Goal: Task Accomplishment & Management: Complete application form

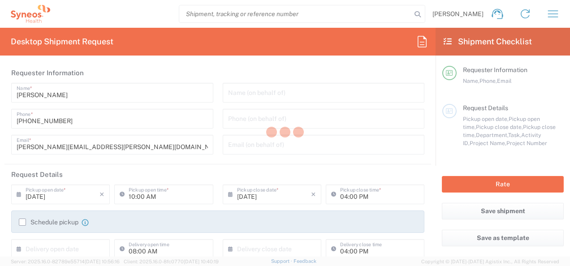
type input "3190"
type input "[US_STATE]"
type input "[GEOGRAPHIC_DATA]"
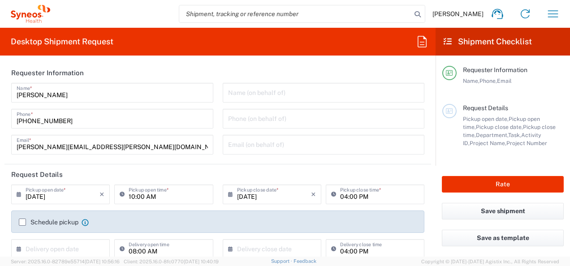
type input "[PERSON_NAME] Rsrch Grp ([GEOGRAPHIC_DATA]) In"
drag, startPoint x: 558, startPoint y: 15, endPoint x: 542, endPoint y: 22, distance: 17.3
click at [557, 16] on icon "button" at bounding box center [553, 14] width 14 height 14
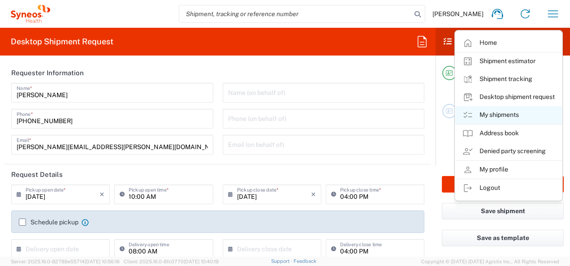
click at [501, 113] on link "My shipments" at bounding box center [509, 115] width 107 height 18
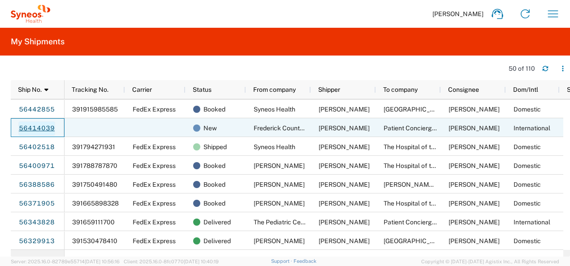
click at [31, 129] on link "56414039" at bounding box center [36, 129] width 37 height 14
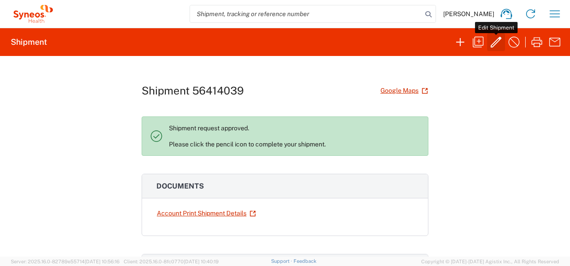
click at [496, 42] on icon "button" at bounding box center [496, 42] width 14 height 14
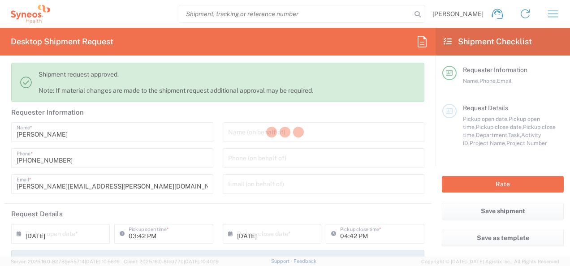
type input "3190"
type input "7058421A"
type input "805-PFZ-011A"
type input "[US_STATE]"
type input "[GEOGRAPHIC_DATA]"
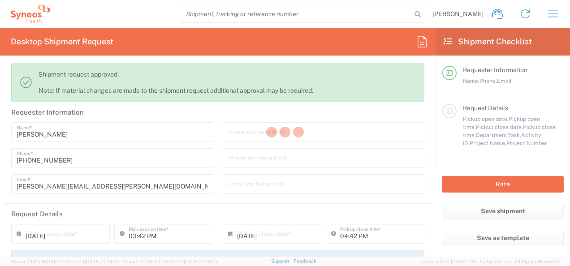
type input "Envelope"
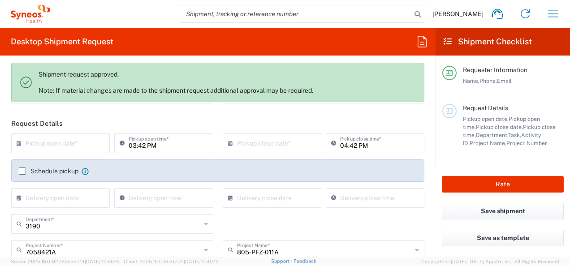
scroll to position [90, 0]
click at [60, 149] on input "text" at bounding box center [63, 144] width 74 height 16
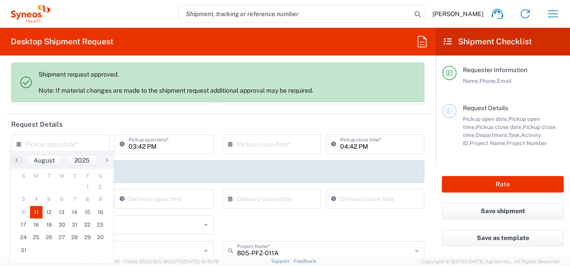
click at [37, 214] on span "11" at bounding box center [36, 212] width 13 height 13
type input "[DATE]"
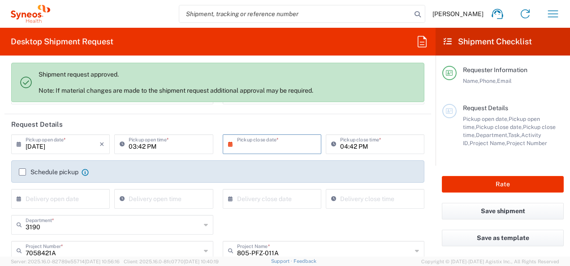
click at [265, 149] on input "text" at bounding box center [274, 144] width 74 height 16
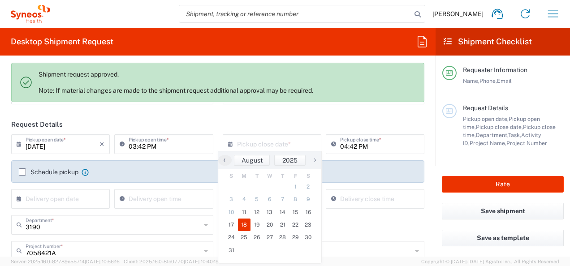
click at [243, 220] on span "18" at bounding box center [244, 225] width 13 height 13
type input "[DATE]"
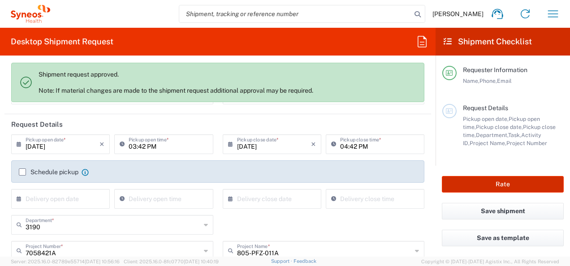
click at [451, 180] on button "Rate" at bounding box center [503, 184] width 122 height 17
click at [478, 179] on button "Rate" at bounding box center [503, 184] width 122 height 17
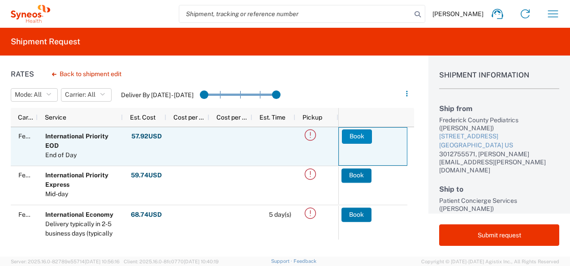
click at [350, 138] on button "Book" at bounding box center [357, 137] width 30 height 14
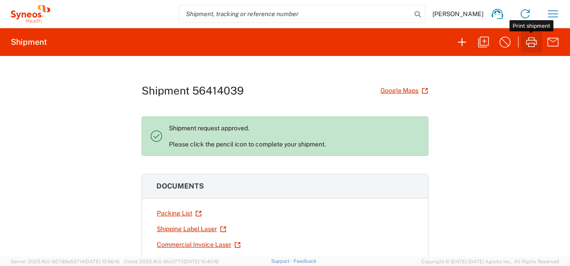
click at [528, 39] on icon "button" at bounding box center [532, 42] width 14 height 14
